Goal: Check status: Check status

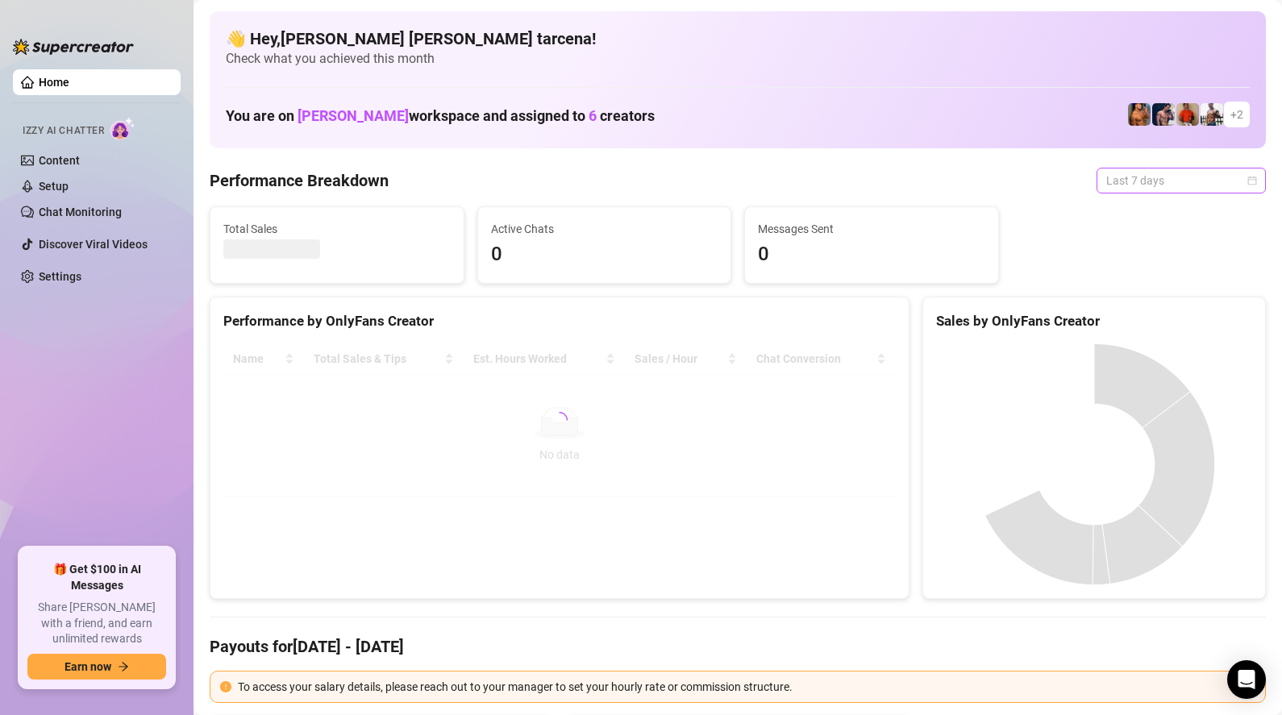
click at [1152, 177] on span "Last 7 days" at bounding box center [1181, 181] width 150 height 24
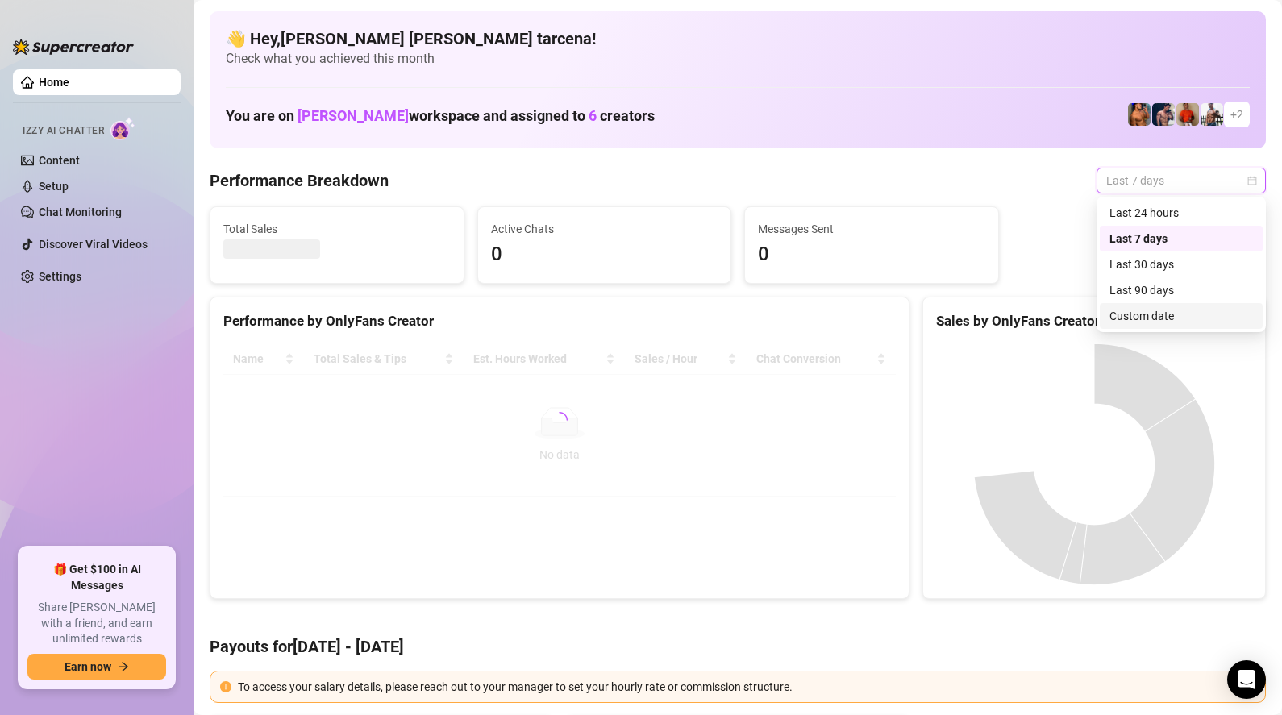
click at [1144, 321] on div "Custom date" at bounding box center [1182, 316] width 144 height 18
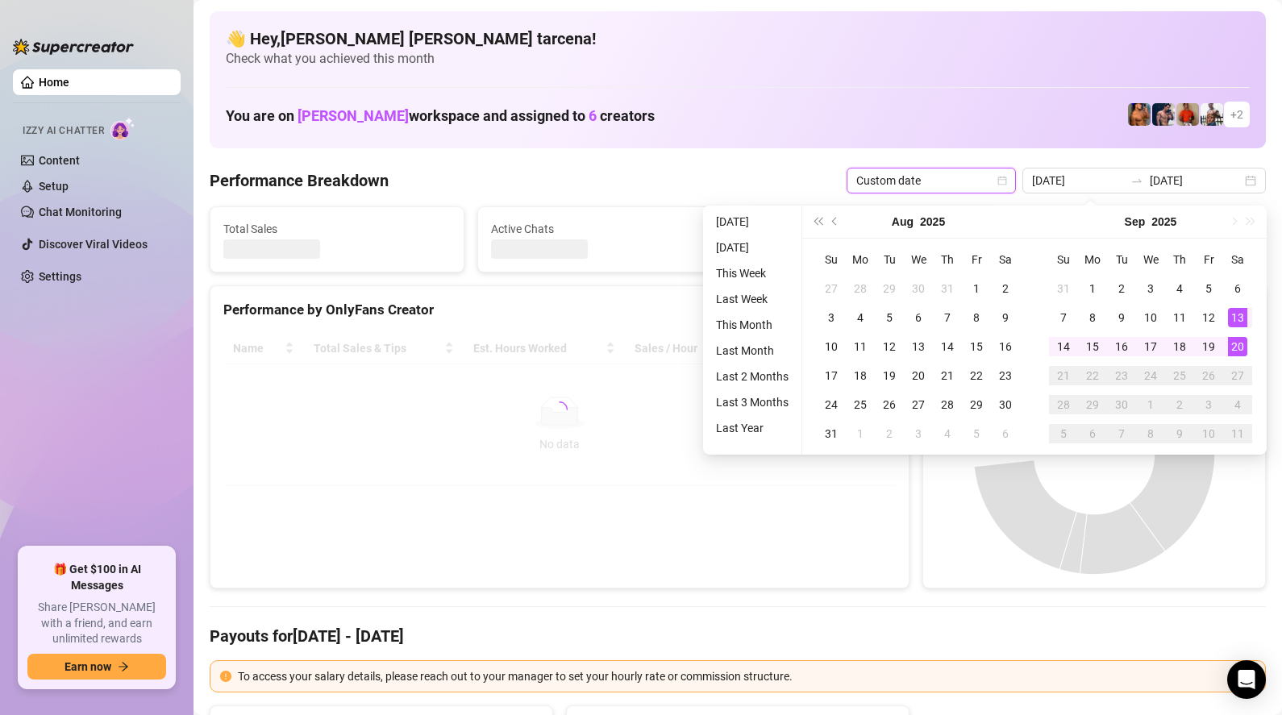
type input "[DATE]"
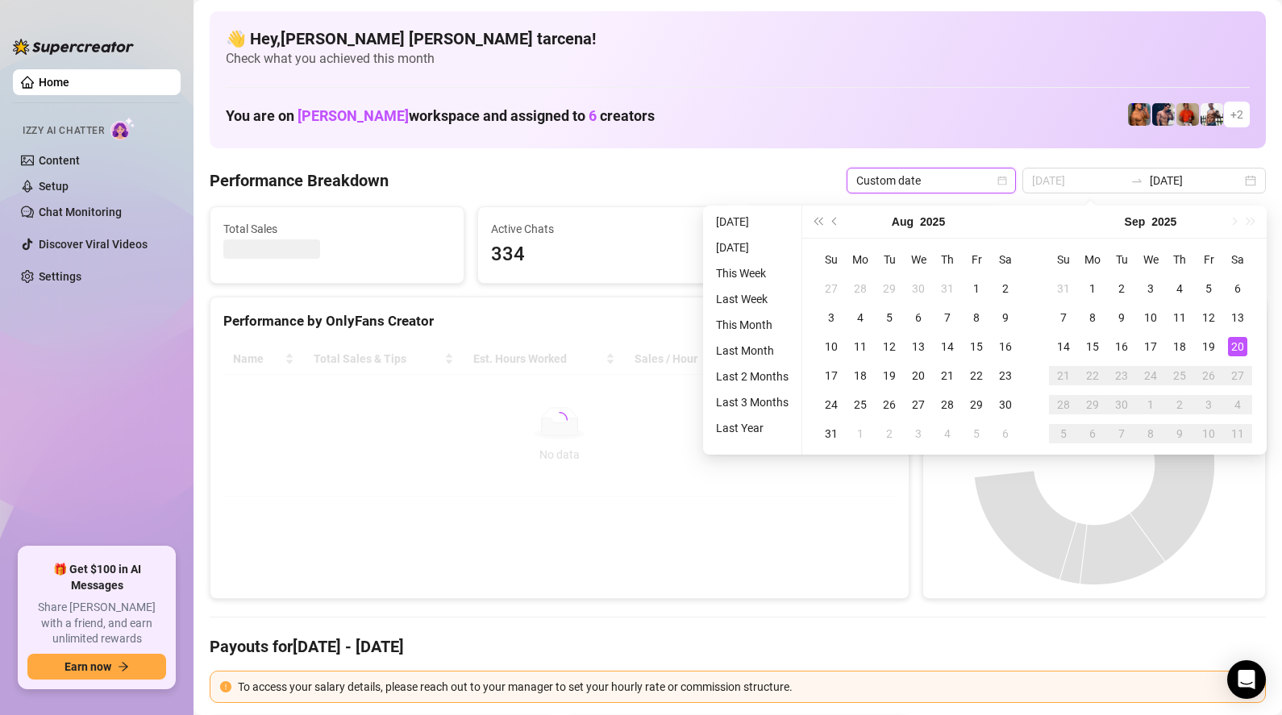
click at [1235, 350] on div "20" at bounding box center [1237, 346] width 19 height 19
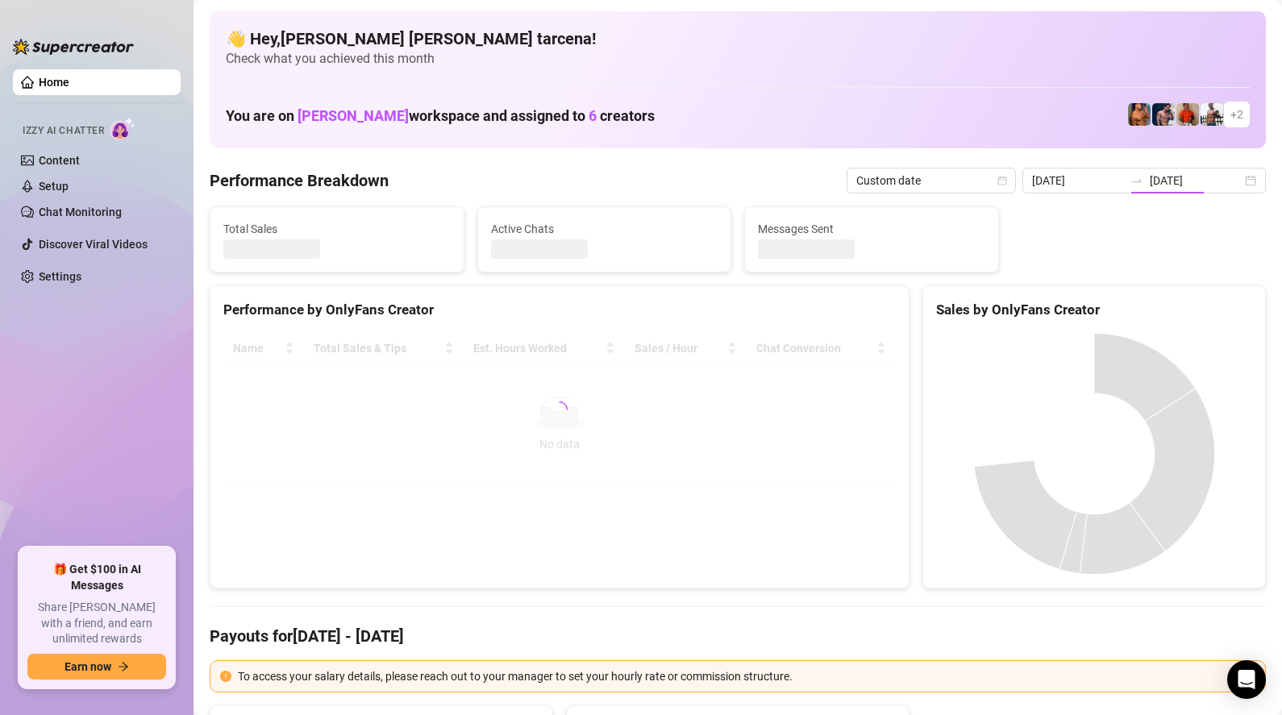
type input "[DATE]"
